Goal: Use online tool/utility: Utilize a website feature to perform a specific function

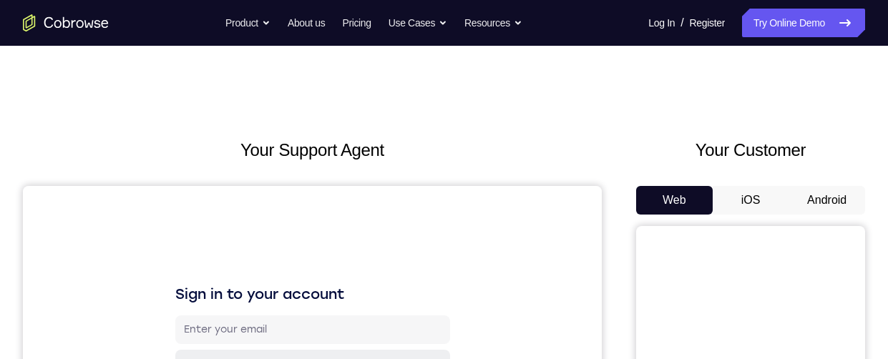
click at [822, 198] on button "Android" at bounding box center [827, 200] width 77 height 29
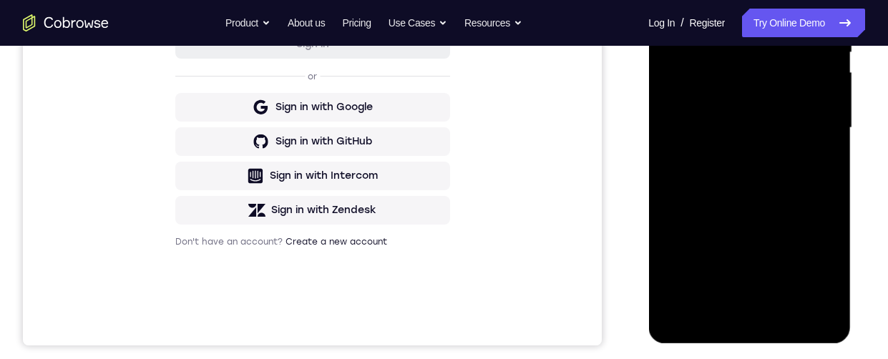
scroll to position [341, 0]
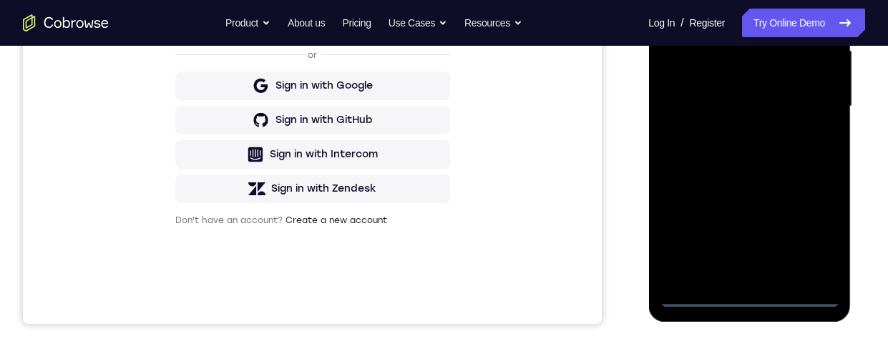
click at [755, 296] on div at bounding box center [749, 106] width 180 height 401
click at [813, 240] on div at bounding box center [749, 106] width 180 height 401
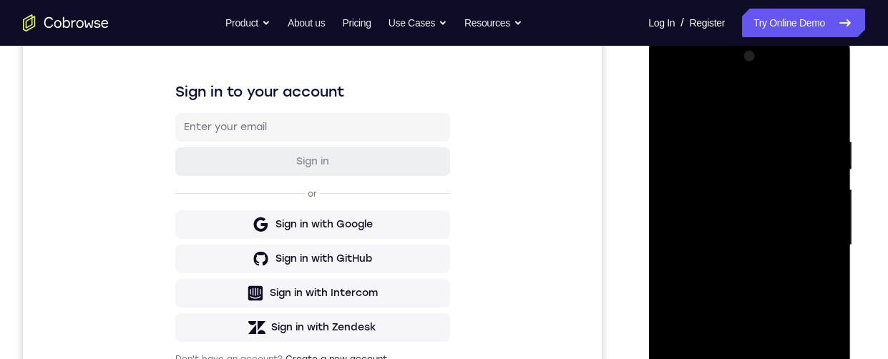
scroll to position [202, 0]
click at [791, 102] on div at bounding box center [749, 246] width 180 height 401
click at [815, 246] on div at bounding box center [749, 246] width 180 height 401
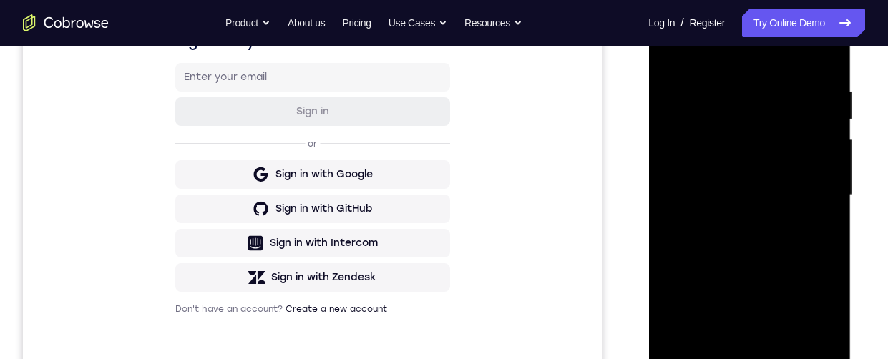
scroll to position [325, 0]
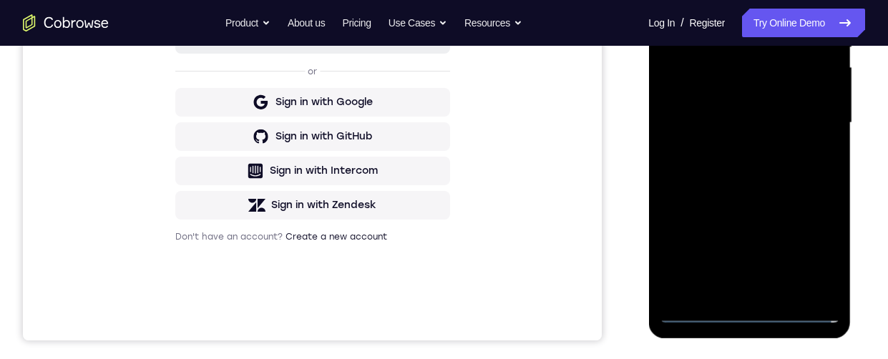
click at [738, 291] on div at bounding box center [749, 123] width 180 height 401
click at [801, 112] on div at bounding box center [749, 123] width 180 height 401
click at [742, 99] on div at bounding box center [749, 123] width 180 height 401
click at [802, 124] on div at bounding box center [749, 123] width 180 height 401
click at [805, 172] on div at bounding box center [749, 123] width 180 height 401
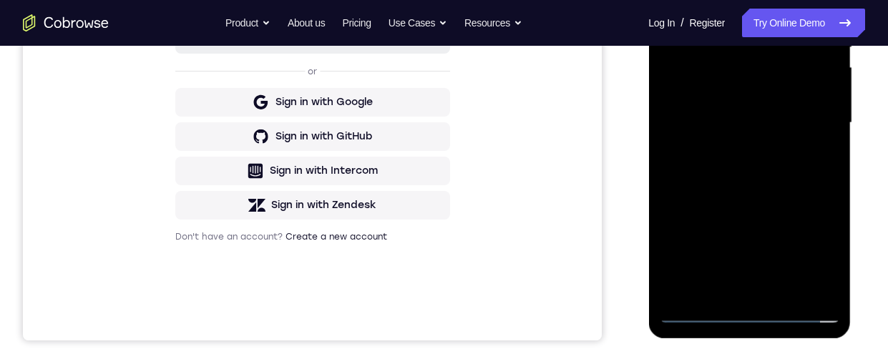
click at [771, 159] on div at bounding box center [749, 123] width 180 height 401
click at [780, 172] on div at bounding box center [749, 123] width 180 height 401
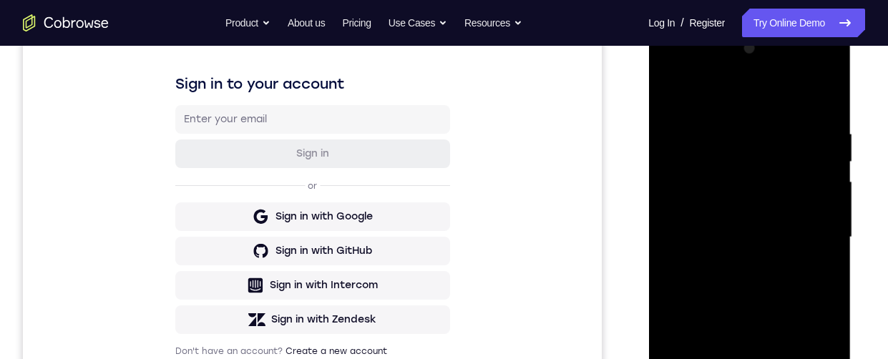
scroll to position [205, 0]
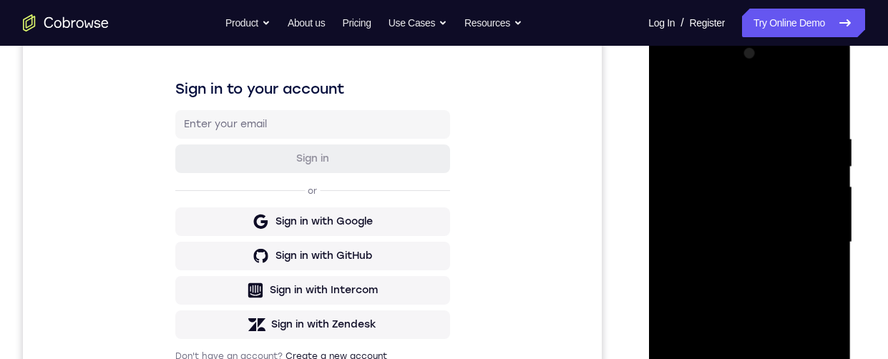
click at [824, 120] on div at bounding box center [749, 242] width 180 height 401
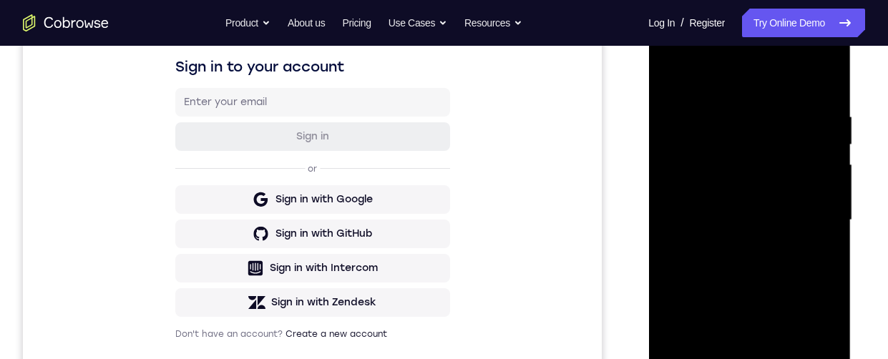
click at [786, 391] on div at bounding box center [749, 220] width 180 height 401
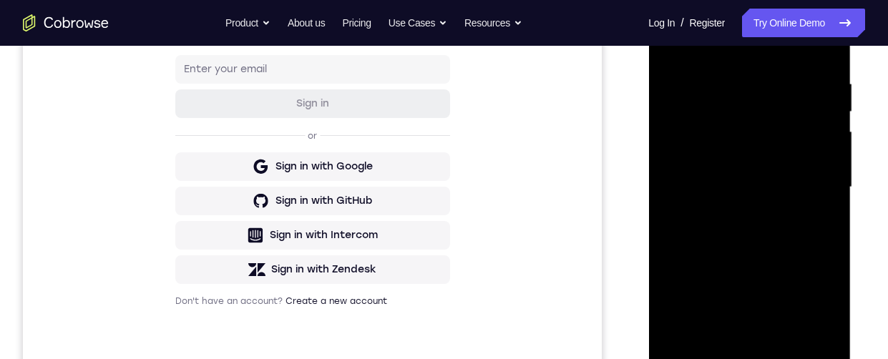
scroll to position [256, 0]
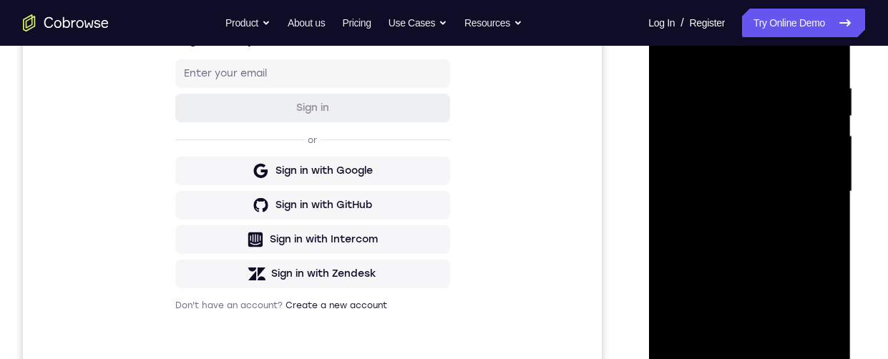
click at [781, 262] on div at bounding box center [749, 191] width 180 height 401
click at [786, 149] on div at bounding box center [749, 191] width 180 height 401
click at [738, 355] on div at bounding box center [749, 191] width 180 height 401
click at [820, 217] on div at bounding box center [749, 191] width 180 height 401
click at [812, 350] on div at bounding box center [749, 191] width 180 height 401
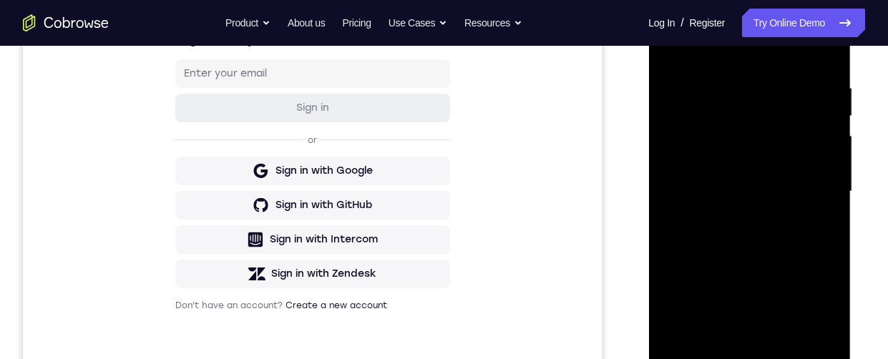
click at [706, 381] on div at bounding box center [749, 191] width 180 height 401
click at [709, 376] on div at bounding box center [749, 191] width 180 height 401
click at [703, 388] on div at bounding box center [749, 191] width 180 height 401
click at [771, 187] on div at bounding box center [749, 191] width 180 height 401
click at [733, 356] on div at bounding box center [749, 191] width 180 height 401
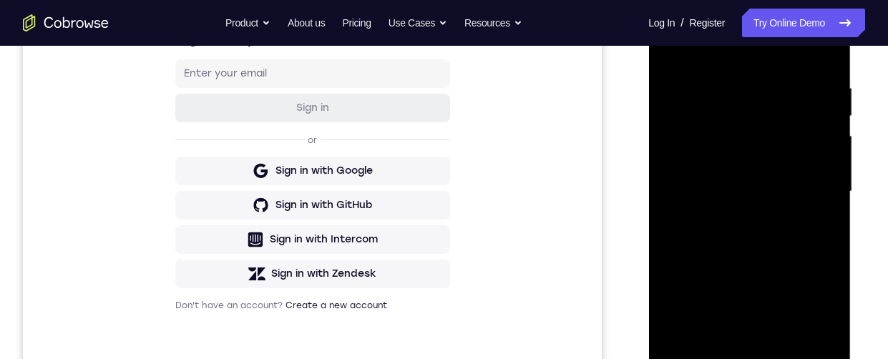
click at [822, 223] on div at bounding box center [749, 191] width 180 height 401
click at [820, 228] on div at bounding box center [749, 191] width 180 height 401
click at [706, 381] on div at bounding box center [749, 191] width 180 height 401
click at [699, 386] on div at bounding box center [749, 191] width 180 height 401
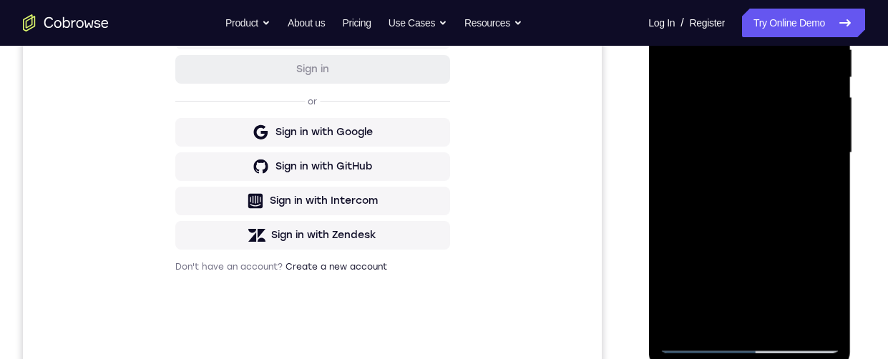
click at [708, 338] on div at bounding box center [749, 153] width 180 height 401
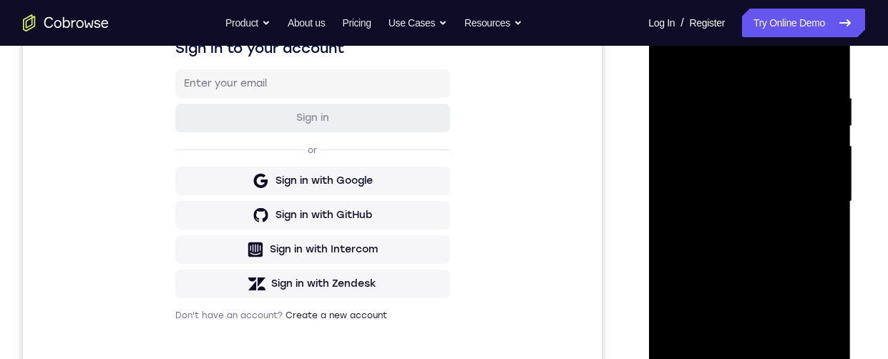
click at [705, 99] on div at bounding box center [749, 201] width 180 height 401
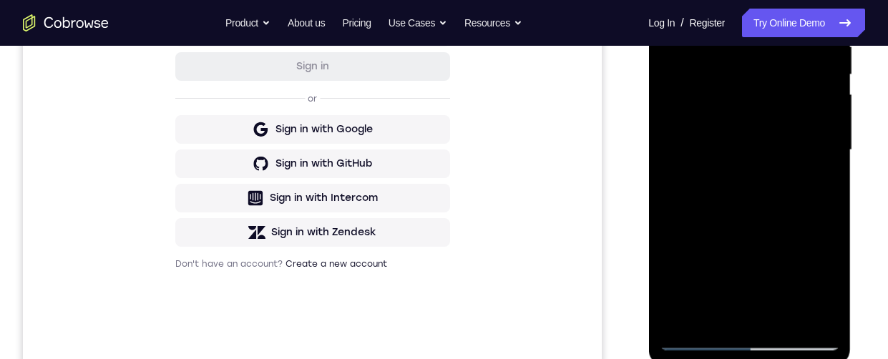
scroll to position [344, 0]
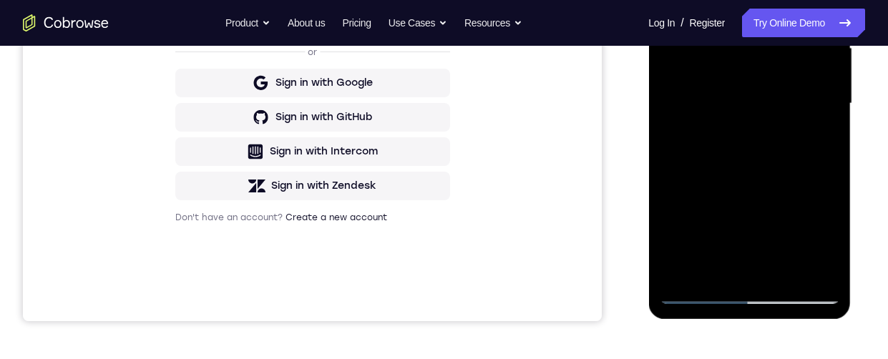
click at [706, 296] on div at bounding box center [749, 103] width 180 height 401
click at [824, 111] on div at bounding box center [749, 103] width 180 height 401
click at [829, 97] on div at bounding box center [749, 103] width 180 height 401
click at [837, 96] on div at bounding box center [749, 103] width 180 height 401
click at [832, 101] on div at bounding box center [749, 103] width 180 height 401
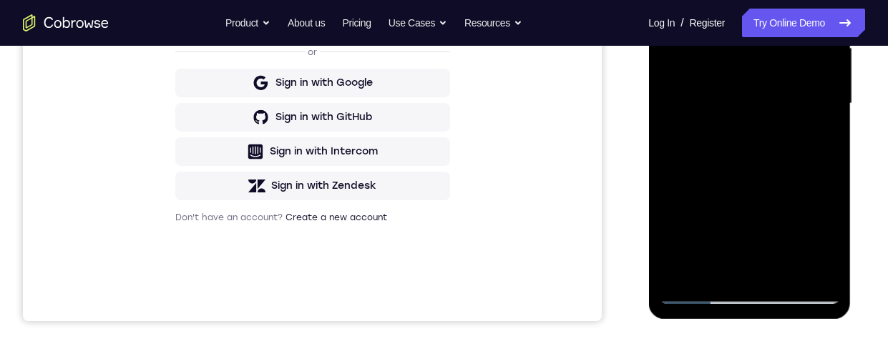
click at [831, 123] on div at bounding box center [749, 103] width 180 height 401
click at [827, 157] on div at bounding box center [749, 103] width 180 height 401
click at [830, 166] on div at bounding box center [749, 103] width 180 height 401
click at [830, 162] on div at bounding box center [749, 103] width 180 height 401
click at [828, 159] on div at bounding box center [749, 103] width 180 height 401
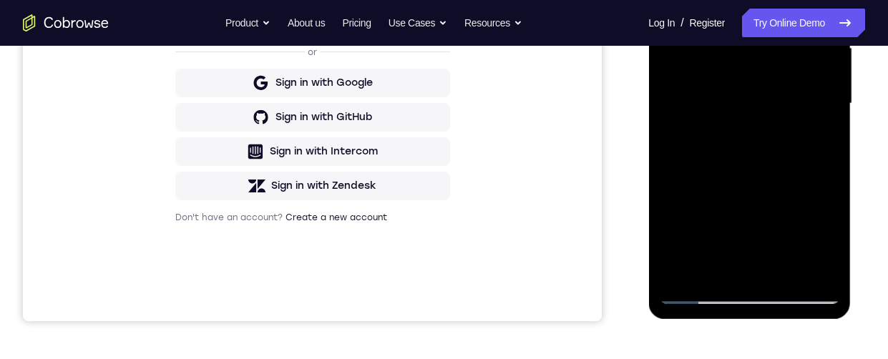
click at [833, 155] on div at bounding box center [749, 103] width 180 height 401
click at [827, 158] on div at bounding box center [749, 103] width 180 height 401
click at [829, 164] on div at bounding box center [749, 103] width 180 height 401
click at [834, 166] on div at bounding box center [749, 103] width 180 height 401
click at [833, 154] on div at bounding box center [749, 103] width 180 height 401
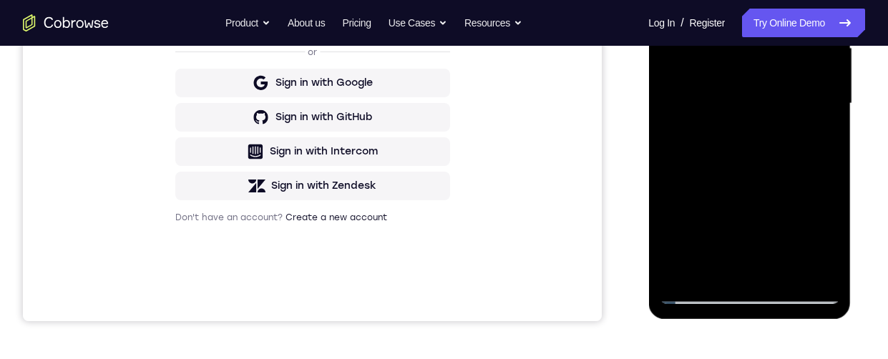
click at [830, 141] on div at bounding box center [749, 103] width 180 height 401
click at [831, 107] on div at bounding box center [749, 103] width 180 height 401
click at [831, 106] on div at bounding box center [749, 103] width 180 height 401
click at [832, 105] on div at bounding box center [749, 103] width 180 height 401
click at [827, 107] on div at bounding box center [749, 103] width 180 height 401
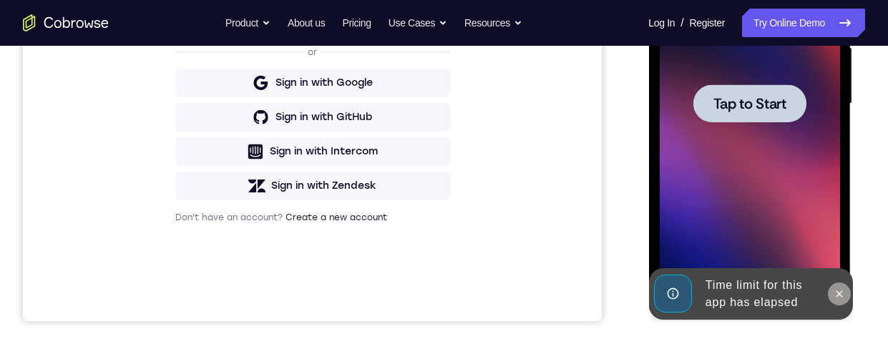
click at [847, 291] on button at bounding box center [838, 294] width 23 height 23
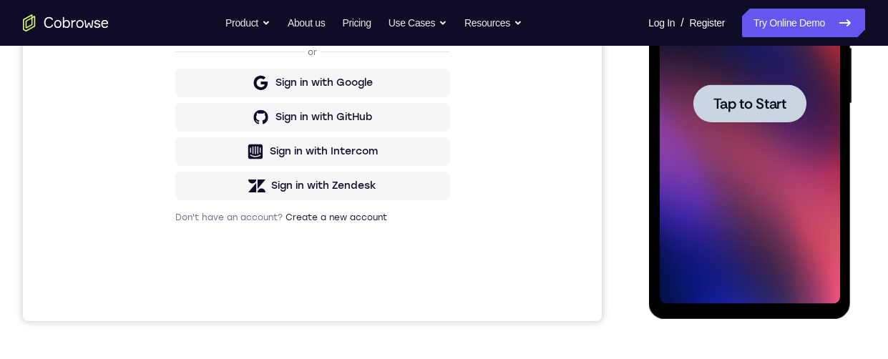
scroll to position [0, 0]
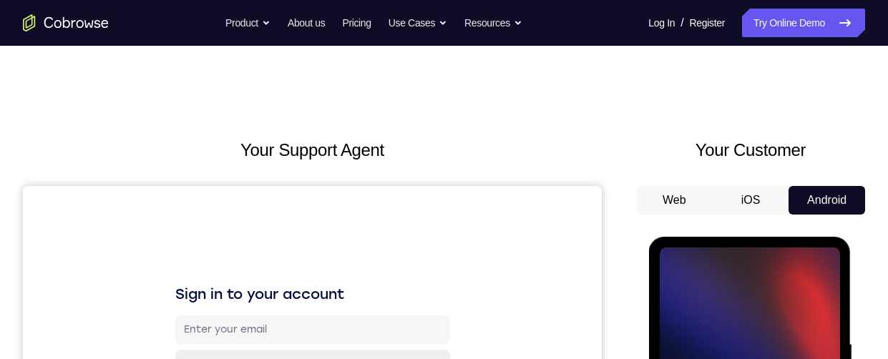
click at [570, 142] on h2 "Your Support Agent" at bounding box center [312, 150] width 579 height 26
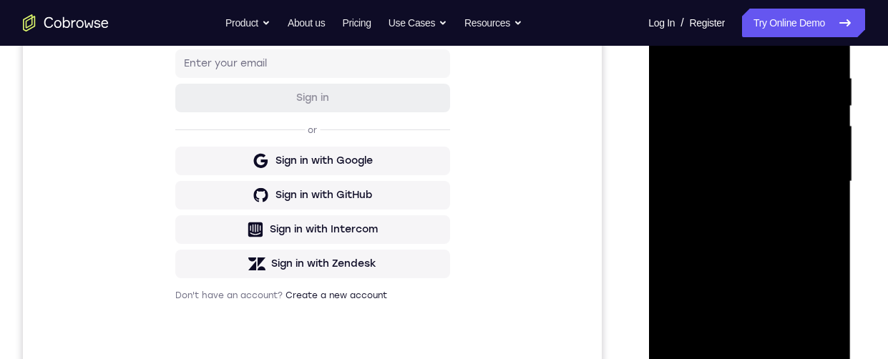
scroll to position [305, 0]
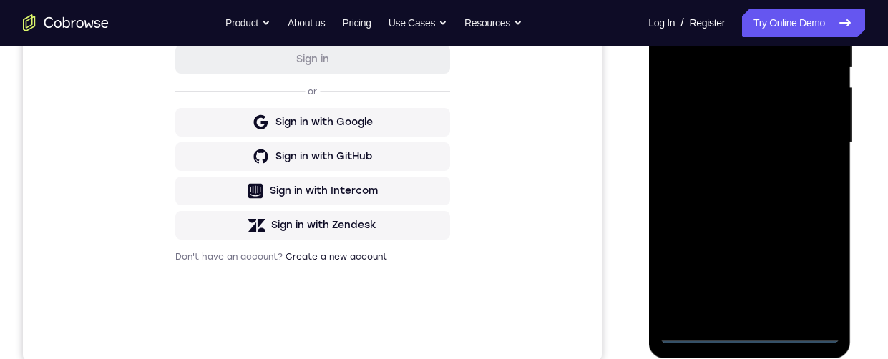
click at [749, 333] on div at bounding box center [749, 143] width 180 height 401
click at [809, 271] on div at bounding box center [749, 143] width 180 height 401
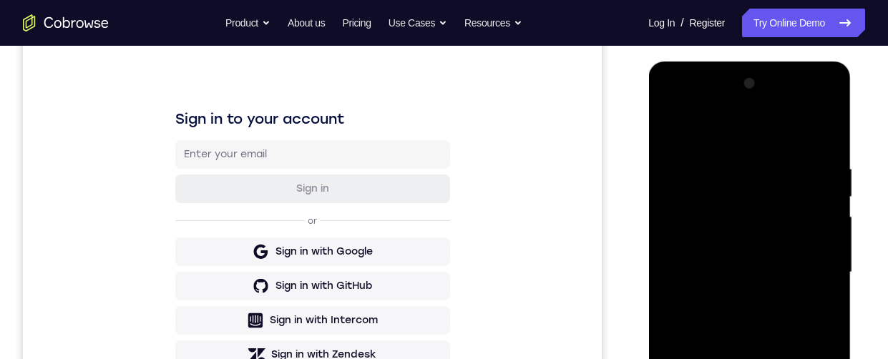
click at [797, 129] on div at bounding box center [749, 272] width 180 height 401
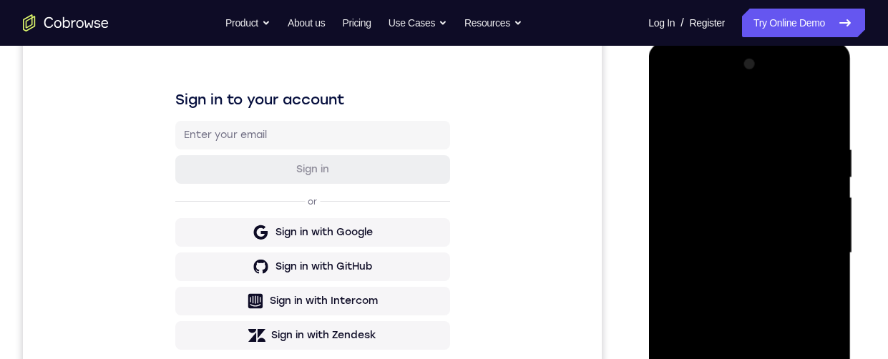
click at [806, 251] on div at bounding box center [749, 253] width 180 height 401
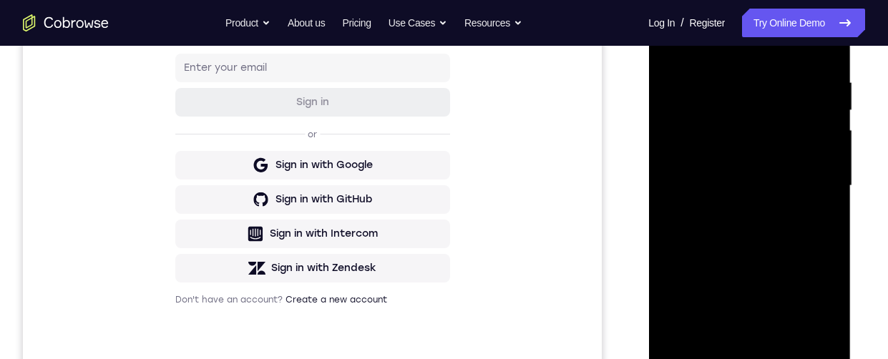
scroll to position [328, 0]
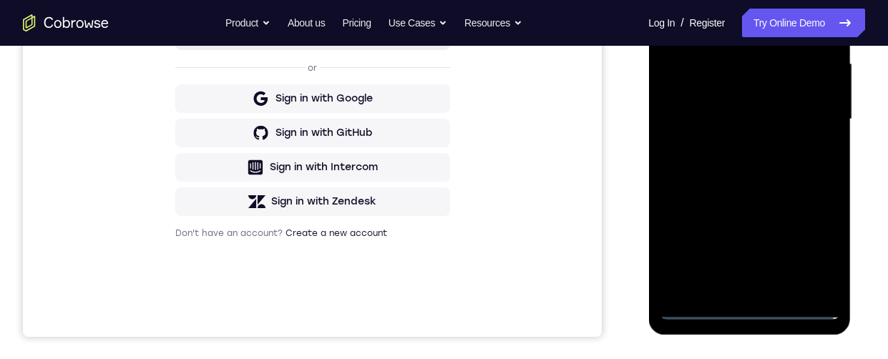
click at [733, 288] on div at bounding box center [749, 119] width 180 height 401
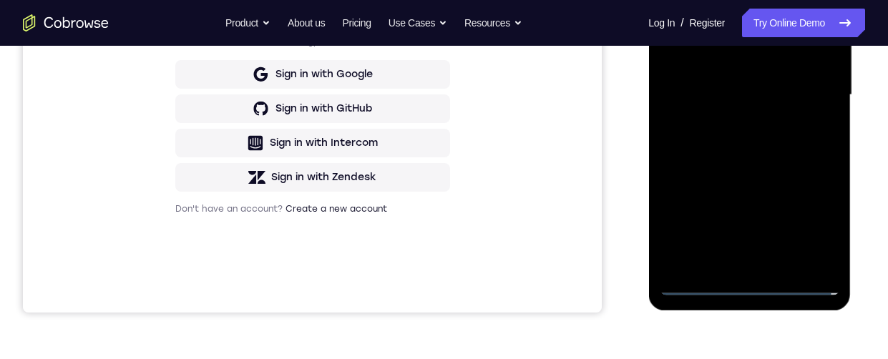
click at [801, 82] on div at bounding box center [749, 95] width 180 height 401
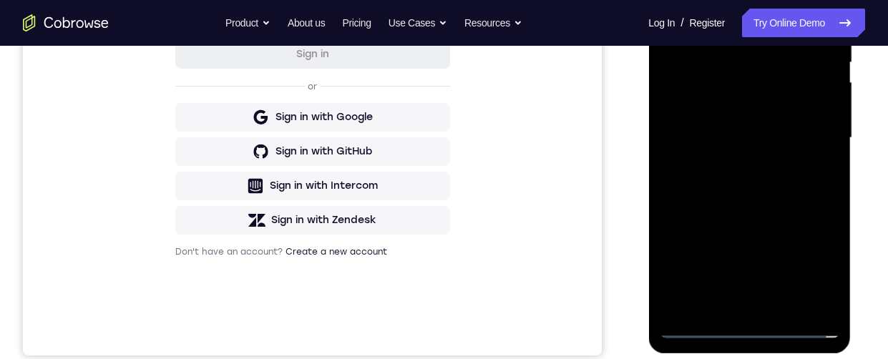
click at [775, 112] on div at bounding box center [749, 138] width 180 height 401
click at [794, 140] on div at bounding box center [749, 138] width 180 height 401
click at [786, 185] on div at bounding box center [749, 138] width 180 height 401
click at [762, 175] on div at bounding box center [749, 138] width 180 height 401
click at [749, 187] on div at bounding box center [749, 138] width 180 height 401
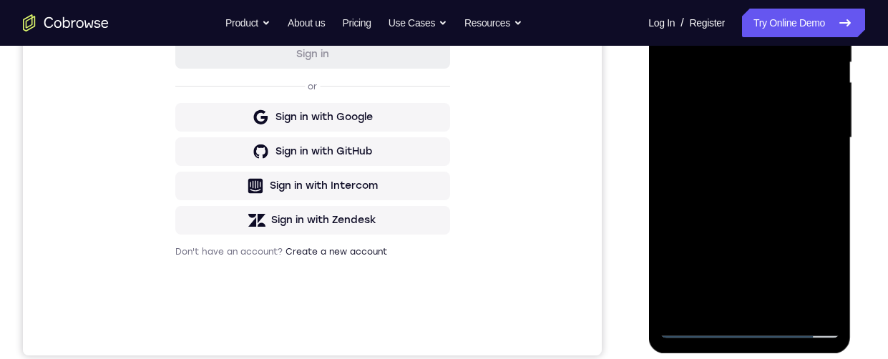
click at [825, 9] on div at bounding box center [749, 138] width 180 height 401
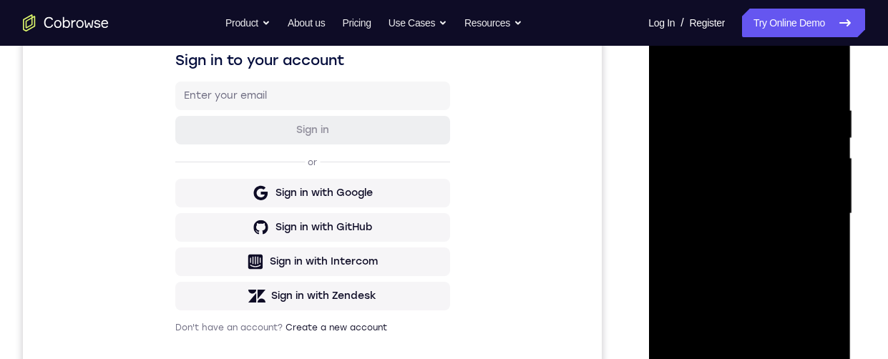
scroll to position [253, 0]
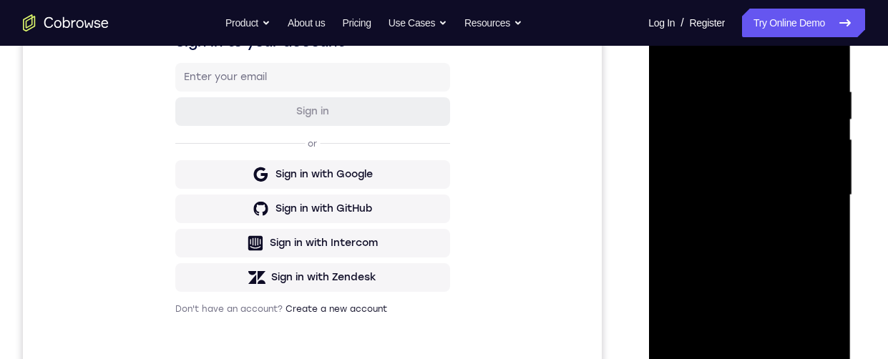
click at [825, 182] on div at bounding box center [749, 195] width 180 height 401
click at [834, 210] on div at bounding box center [749, 195] width 180 height 401
click at [827, 222] on div at bounding box center [749, 195] width 180 height 401
click at [837, 218] on div at bounding box center [749, 195] width 180 height 401
click at [673, 213] on div at bounding box center [749, 195] width 180 height 401
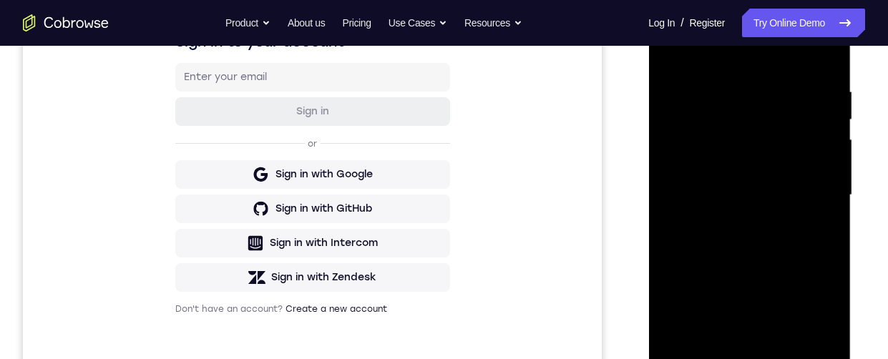
click at [832, 148] on div at bounding box center [749, 195] width 180 height 401
click at [827, 181] on div at bounding box center [749, 195] width 180 height 401
click at [671, 234] on div at bounding box center [749, 195] width 180 height 401
click at [828, 193] on div at bounding box center [749, 195] width 180 height 401
click at [829, 236] on div at bounding box center [749, 195] width 180 height 401
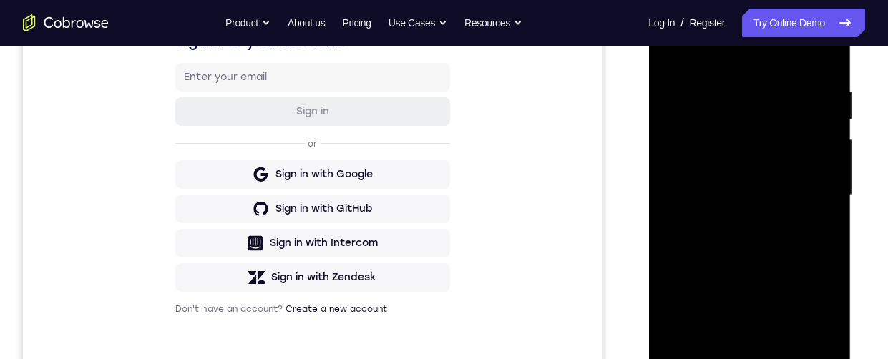
click at [671, 241] on div at bounding box center [749, 195] width 180 height 401
click at [827, 234] on div at bounding box center [749, 195] width 180 height 401
click at [831, 213] on div at bounding box center [749, 195] width 180 height 401
click at [832, 213] on div at bounding box center [749, 195] width 180 height 401
click at [834, 215] on div at bounding box center [749, 195] width 180 height 401
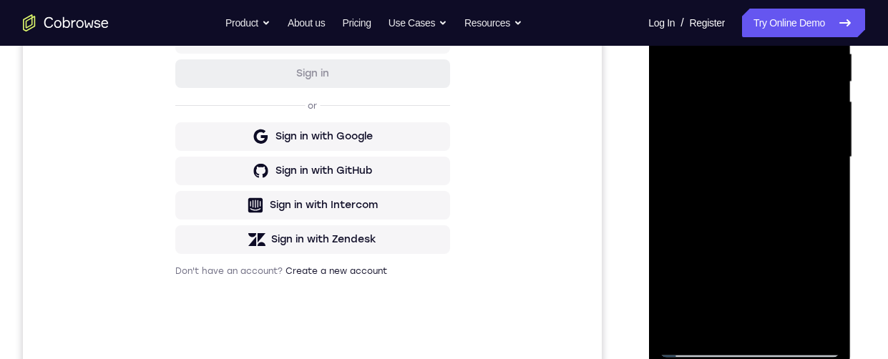
scroll to position [220, 0]
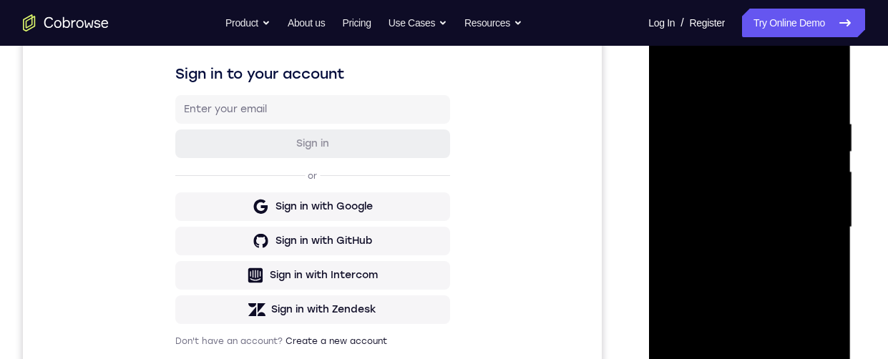
click at [829, 213] on div at bounding box center [749, 227] width 180 height 401
